Goal: Navigation & Orientation: Find specific page/section

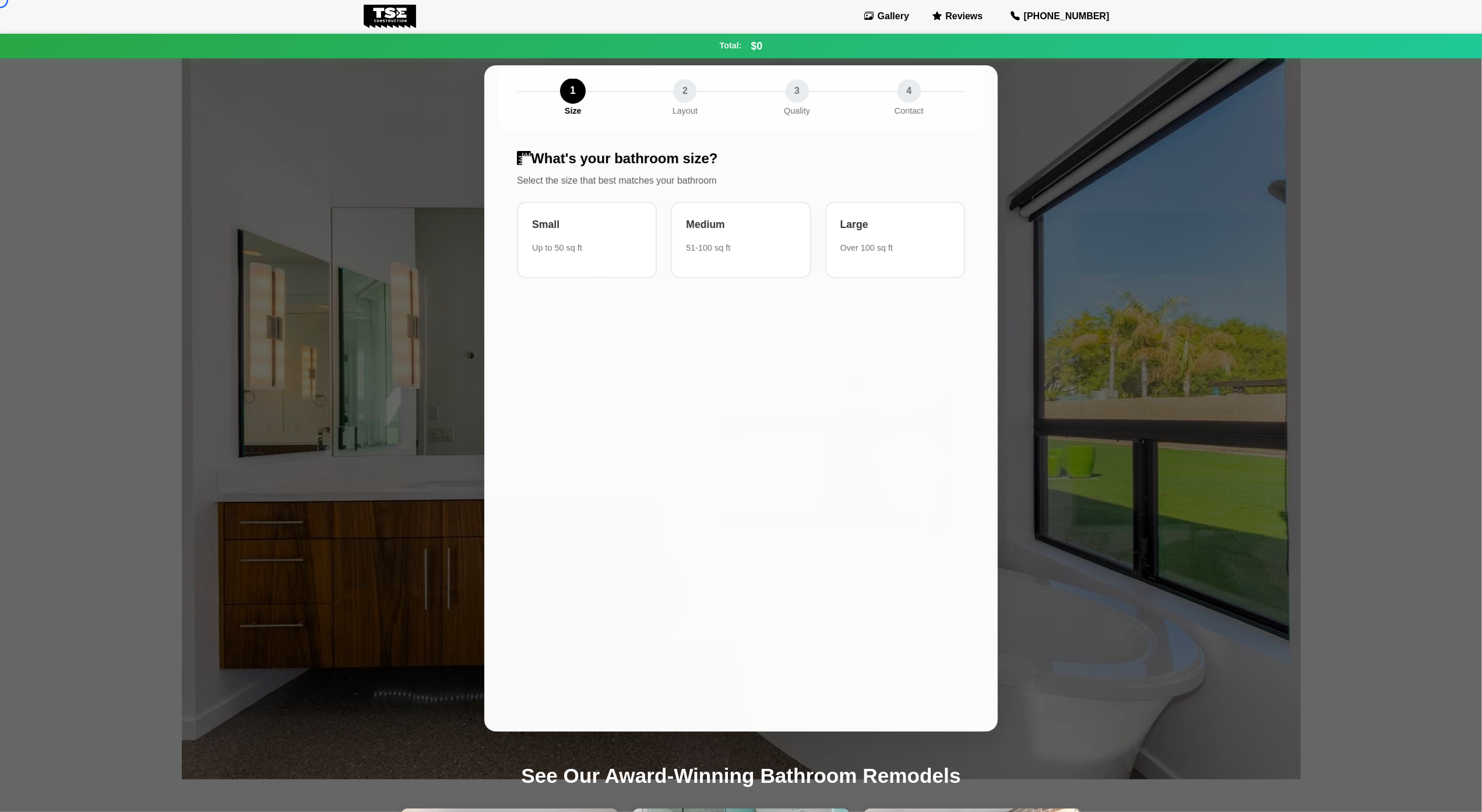
click at [115, 89] on body "Gallery Reviews [PHONE_NUMBER] Total: $0 Continue $0 Your estimated total cost …" at bounding box center [741, 827] width 1482 height 1655
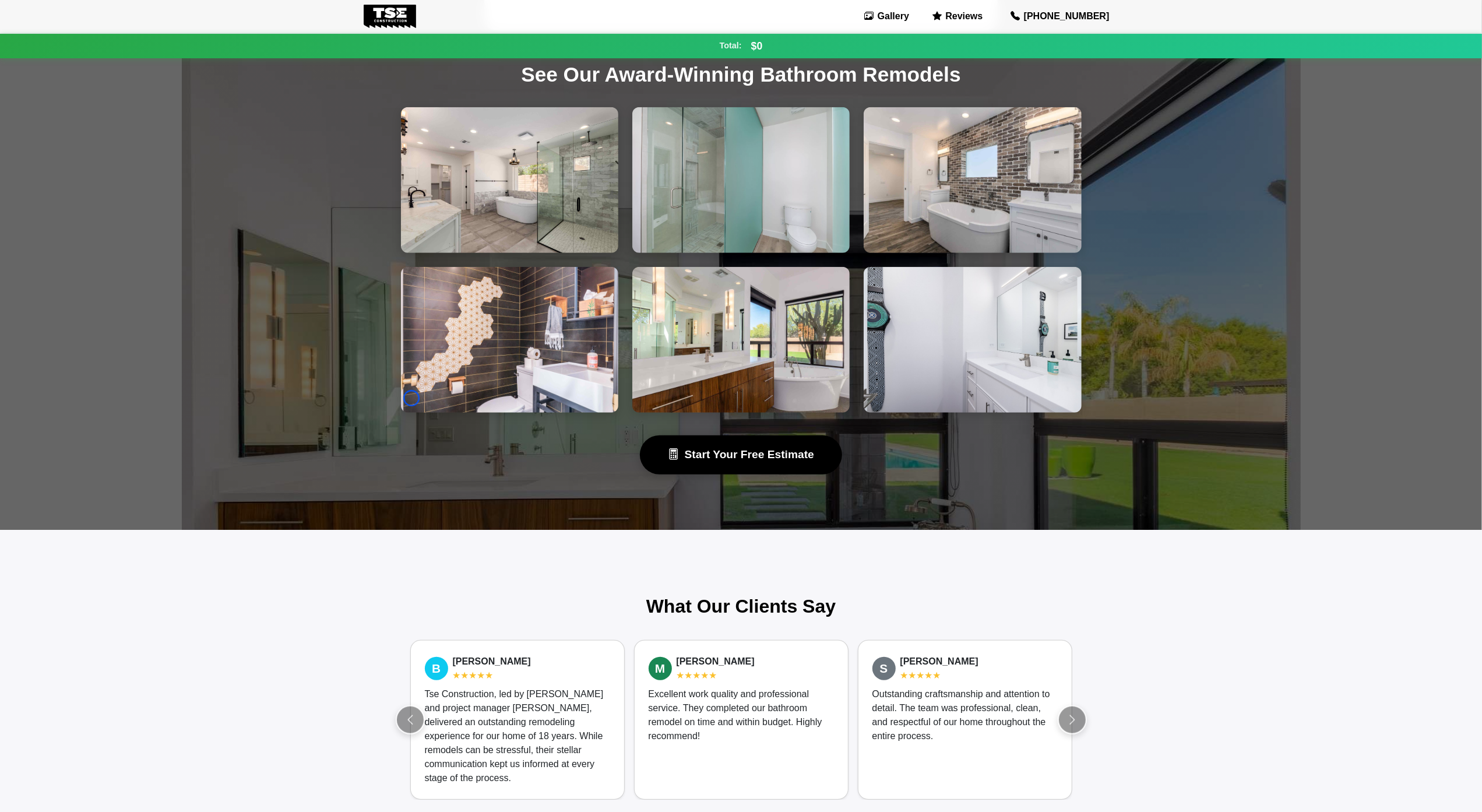
scroll to position [742, 0]
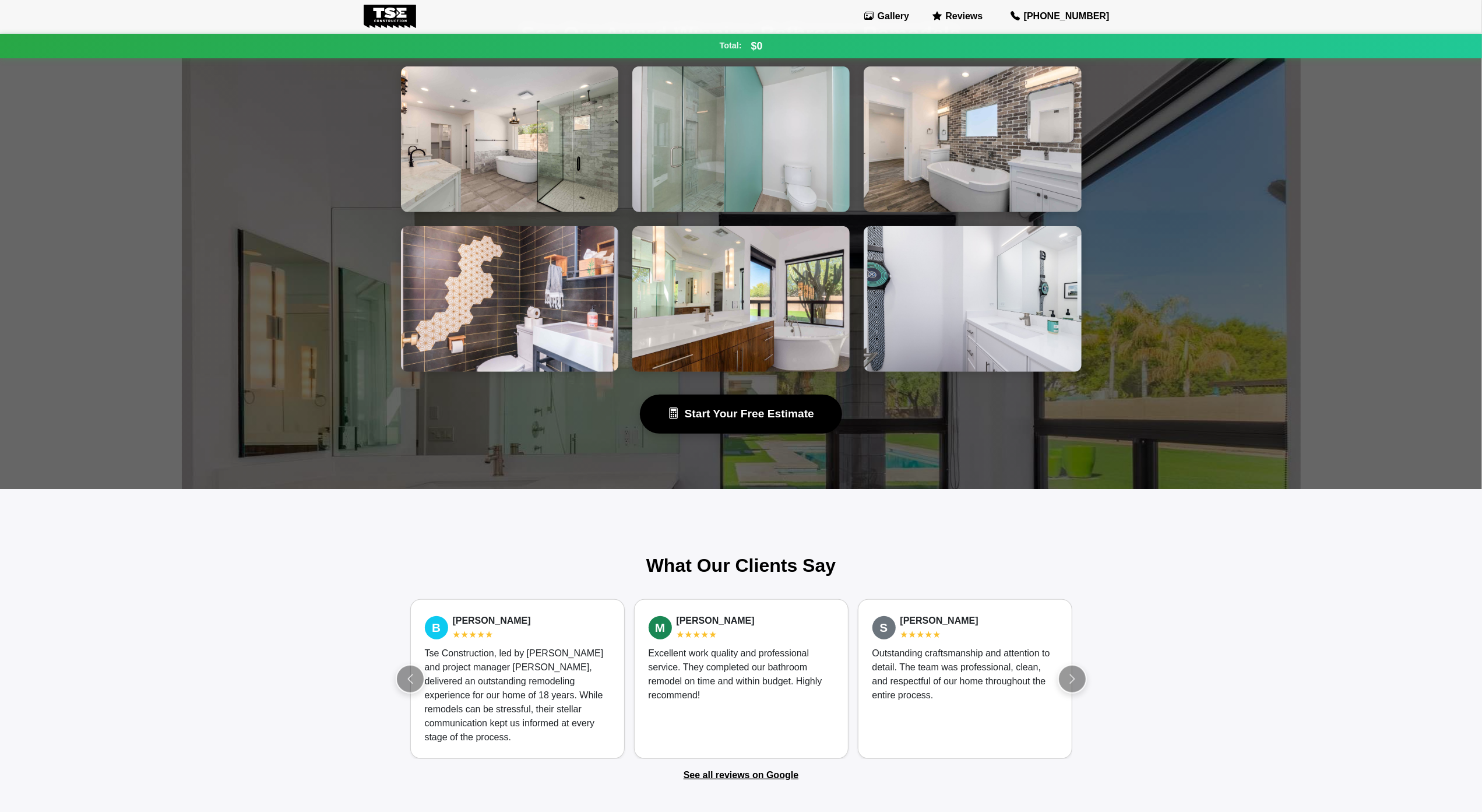
click at [115, 89] on body "Gallery Reviews [PHONE_NUMBER] Total: $0 Continue $0 Your estimated total cost …" at bounding box center [741, 85] width 1482 height 1655
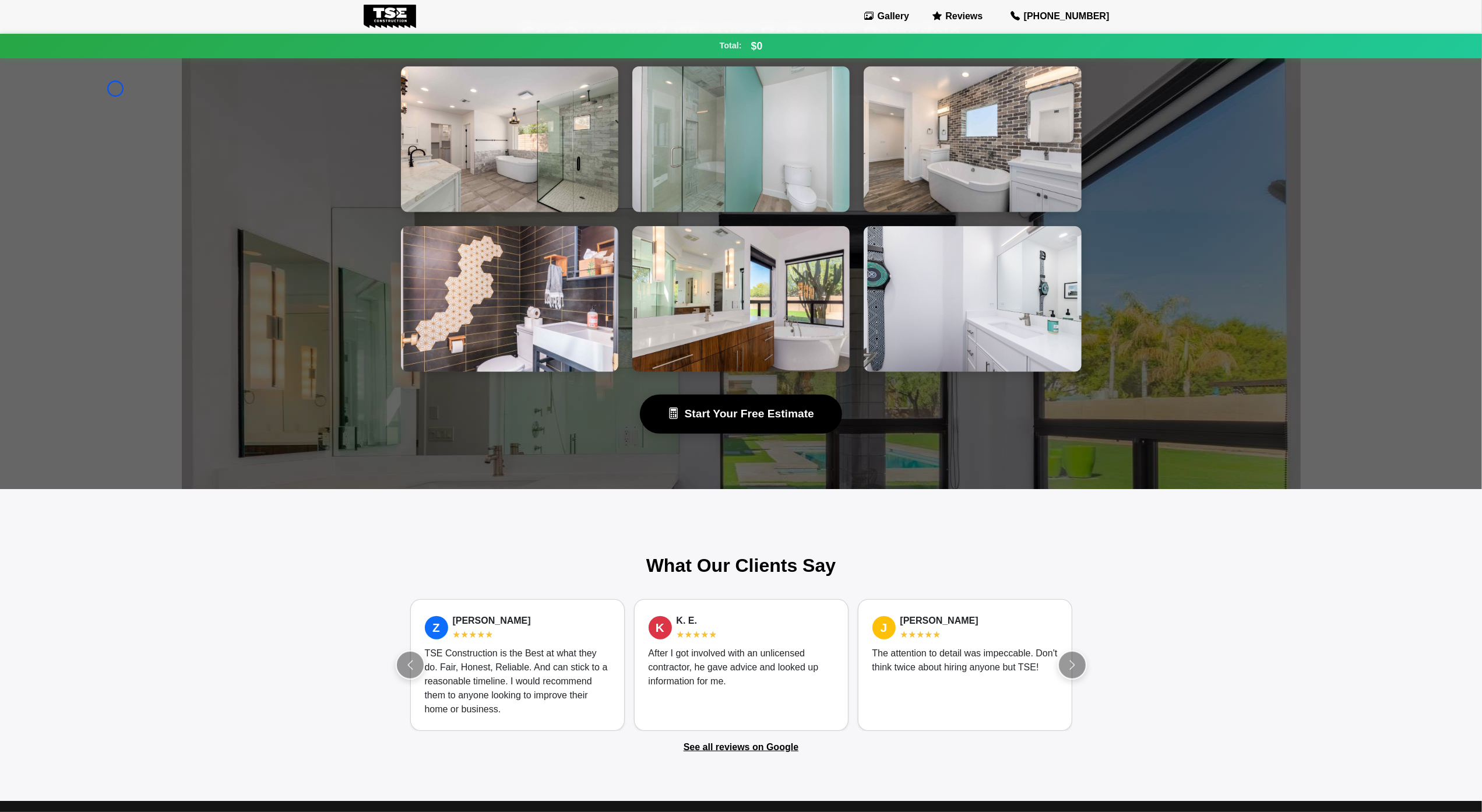
click at [92, 103] on body "Gallery Reviews [PHONE_NUMBER] Total: $0 Continue $0 Your estimated total cost …" at bounding box center [741, 71] width 1482 height 1626
click at [84, 101] on body "Gallery Reviews [PHONE_NUMBER] Total: $0 Continue $0 Your estimated total cost …" at bounding box center [741, 71] width 1482 height 1626
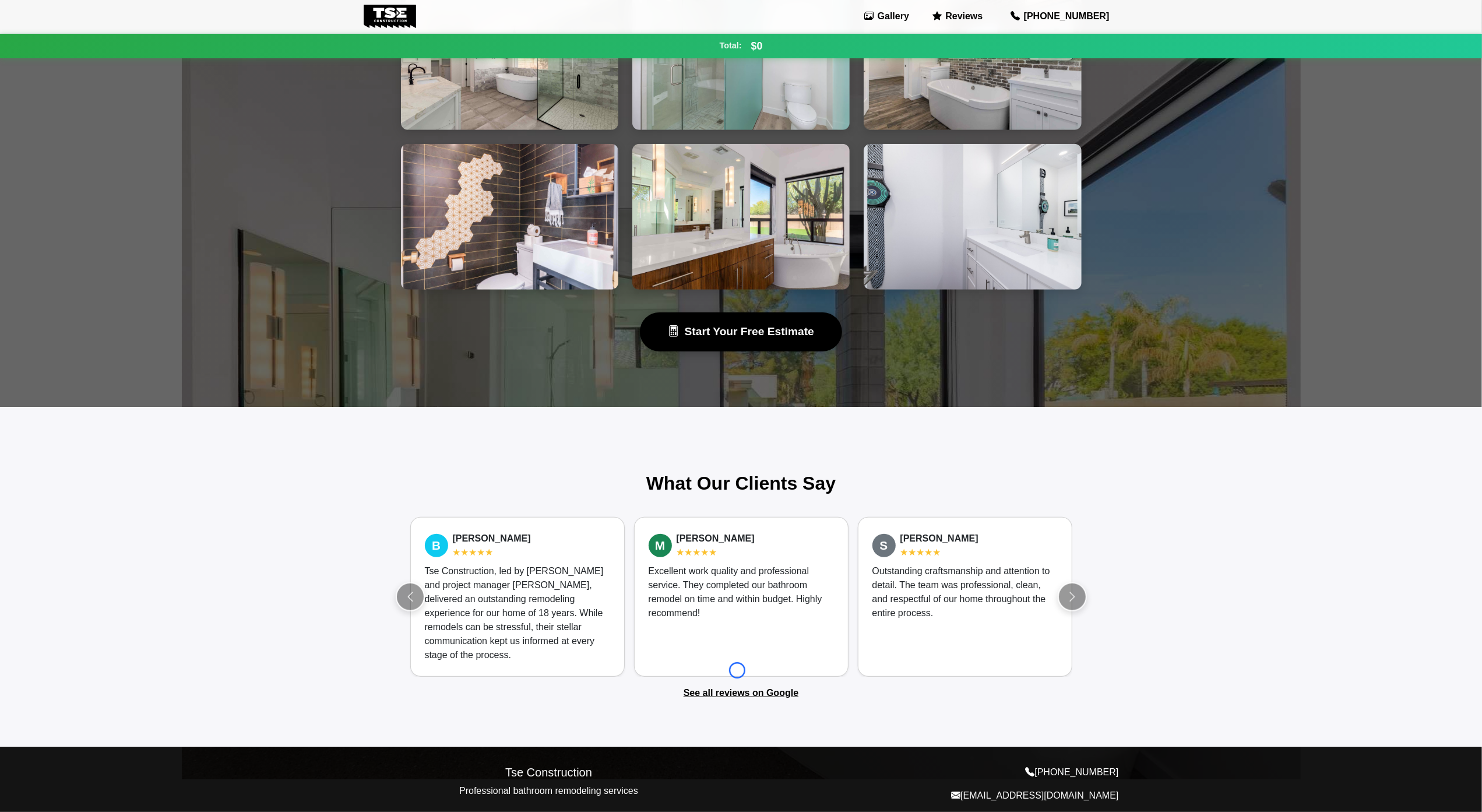
click at [738, 670] on div "M [PERSON_NAME] ★★★★★ Excellent work quality and professional service. They com…" at bounding box center [741, 596] width 214 height 160
click at [86, 105] on body "Gallery Reviews [PHONE_NUMBER] Total: $0 Continue $0 Your estimated total cost …" at bounding box center [741, 2] width 1482 height 1655
